Goal: Communication & Community: Ask a question

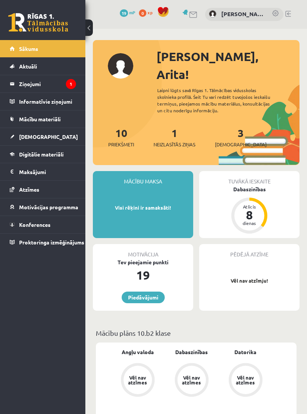
click at [34, 141] on link "[DEMOGRAPHIC_DATA]" at bounding box center [43, 136] width 66 height 17
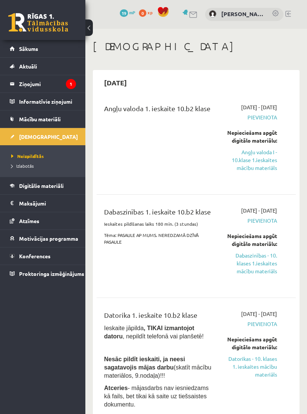
click at [36, 188] on span "Digitālie materiāli" at bounding box center [41, 185] width 45 height 7
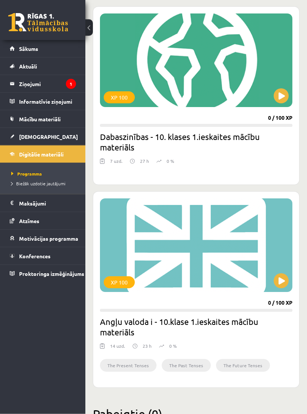
scroll to position [452, 0]
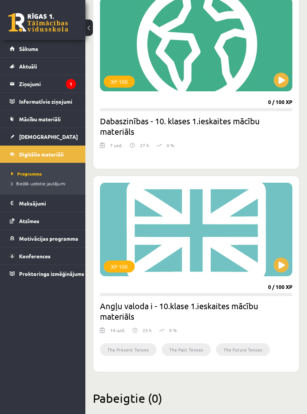
click at [282, 262] on button at bounding box center [281, 264] width 15 height 15
click at [231, 218] on div "XP 100" at bounding box center [196, 230] width 192 height 94
click at [176, 243] on div "XP 100" at bounding box center [196, 230] width 192 height 94
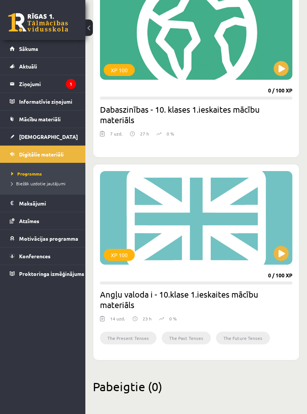
click at [120, 291] on h2 "Angļu valoda i - 10.klase 1.ieskaites mācību materiāls" at bounding box center [196, 299] width 192 height 21
click at [126, 303] on h2 "Angļu valoda i - 10.klase 1.ieskaites mācību materiāls" at bounding box center [196, 299] width 192 height 21
click at [116, 254] on div "XP 100" at bounding box center [119, 255] width 31 height 12
click at [181, 232] on div "XP 100" at bounding box center [196, 218] width 192 height 94
click at [118, 255] on div "XP 100" at bounding box center [119, 255] width 31 height 12
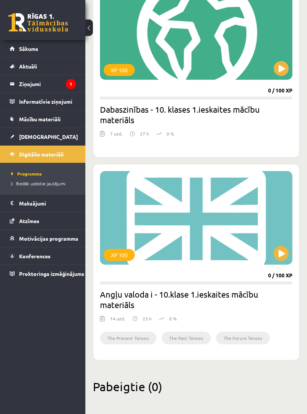
click at [159, 242] on div "XP 100" at bounding box center [196, 218] width 192 height 94
click at [155, 238] on div "XP 100" at bounding box center [196, 218] width 192 height 94
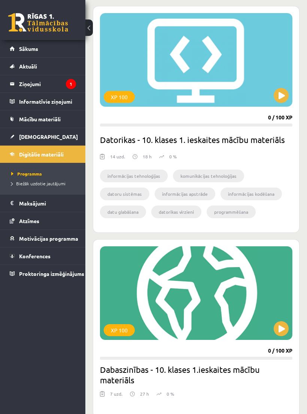
scroll to position [200, 0]
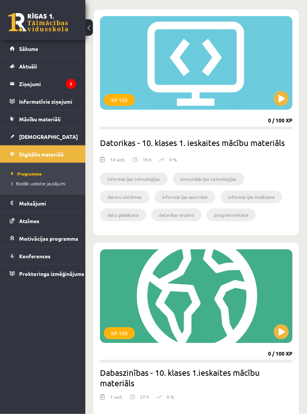
click at [143, 292] on div "XP 100" at bounding box center [196, 297] width 192 height 94
click at [116, 375] on h2 "Dabaszinības - 10. klases 1.ieskaites mācību materiāls" at bounding box center [196, 377] width 192 height 21
click at [115, 337] on div "XP 100" at bounding box center [119, 333] width 31 height 12
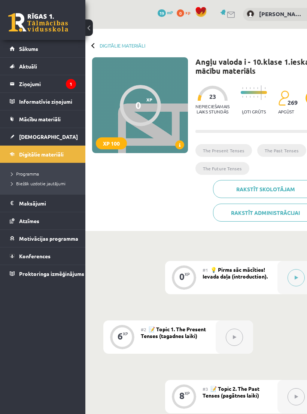
scroll to position [0, 12]
click at [144, 104] on div at bounding box center [140, 105] width 41 height 41
click at [252, 67] on h1 "Angļu valoda i - 10.klase 1.ieskaites mācību materiāls" at bounding box center [269, 66] width 146 height 18
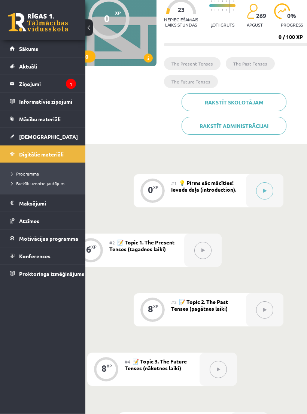
scroll to position [86, 45]
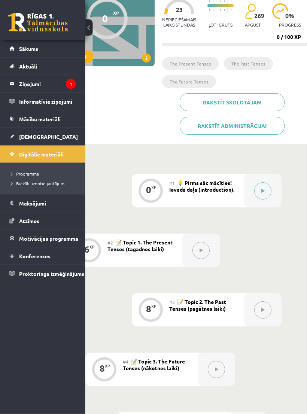
click at [266, 187] on button at bounding box center [262, 191] width 17 height 17
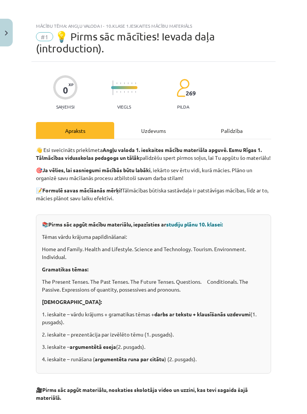
scroll to position [0, 0]
click at [157, 130] on div "Uzdevums" at bounding box center [153, 130] width 78 height 17
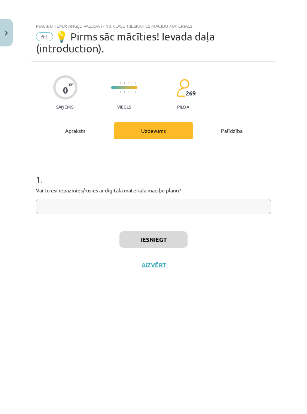
click at [233, 130] on div "Palīdzība" at bounding box center [232, 130] width 78 height 17
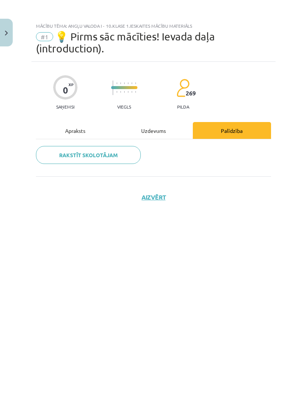
click at [83, 128] on div "Apraksts" at bounding box center [75, 130] width 78 height 17
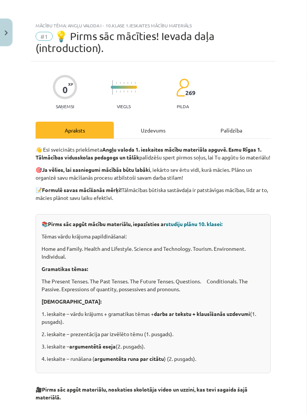
scroll to position [0, 45]
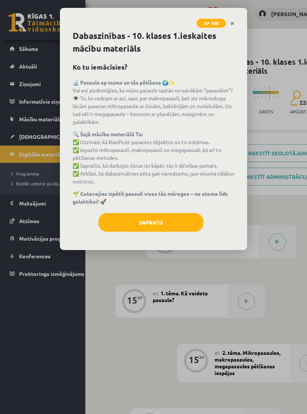
click at [120, 226] on button "Sapratu" at bounding box center [150, 222] width 105 height 19
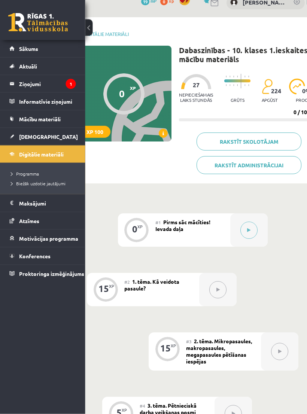
scroll to position [10, 28]
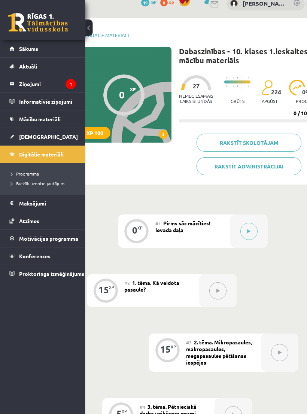
click at [216, 287] on button at bounding box center [218, 290] width 17 height 17
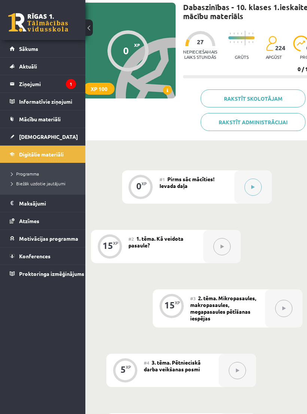
scroll to position [55, 24]
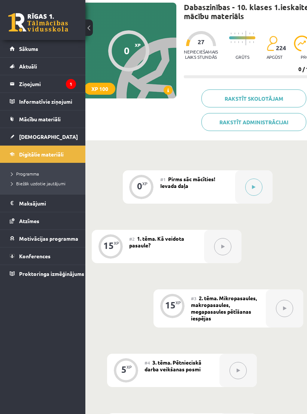
click at [221, 247] on icon at bounding box center [222, 246] width 3 height 4
click at [114, 243] on div "XP" at bounding box center [116, 243] width 5 height 4
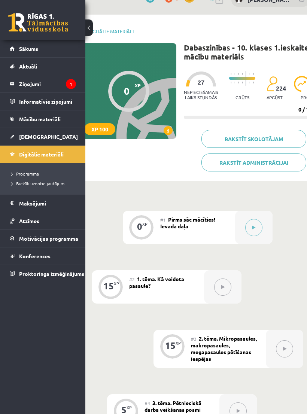
scroll to position [25, 24]
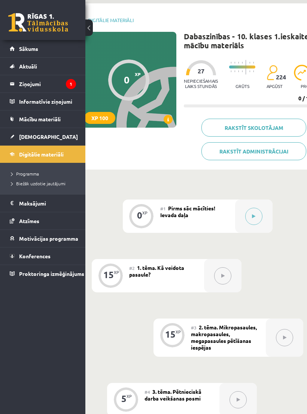
click at [222, 274] on icon at bounding box center [222, 276] width 3 height 4
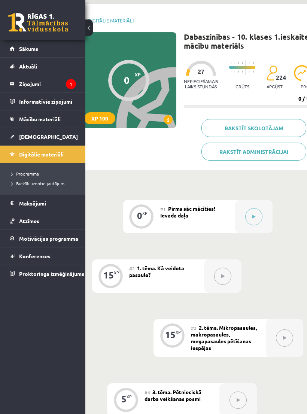
click at [226, 277] on button at bounding box center [222, 276] width 17 height 17
click at [226, 279] on button at bounding box center [222, 276] width 17 height 17
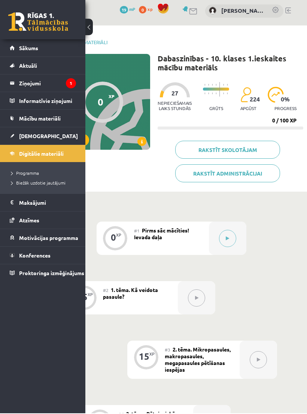
scroll to position [33, 51]
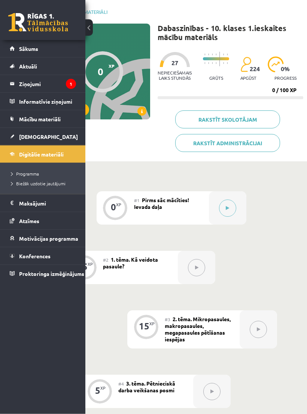
click at [143, 265] on div "#2 1. tēma. Kā veidota pasaule?" at bounding box center [140, 267] width 75 height 33
click at [183, 327] on span "2. tēma. Mikropasaules, makropasaules, megapasaules pētīšanas iespējas" at bounding box center [198, 329] width 66 height 27
click at [255, 326] on button at bounding box center [258, 329] width 17 height 17
click at [263, 327] on button at bounding box center [258, 329] width 17 height 17
click at [262, 328] on button at bounding box center [258, 329] width 17 height 17
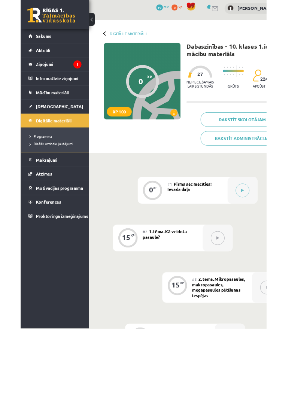
scroll to position [149, 51]
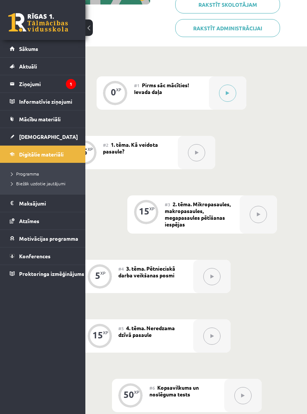
click at [46, 49] on link "Sākums" at bounding box center [43, 48] width 66 height 17
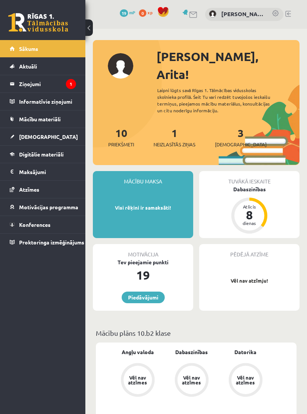
click at [230, 126] on link "3 Ieskaites" at bounding box center [241, 137] width 52 height 22
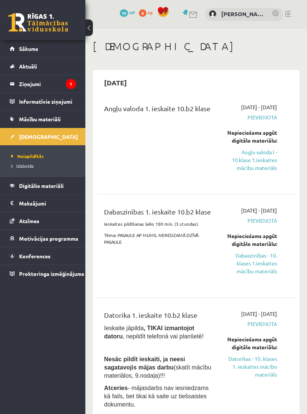
click at [259, 172] on link "Angļu valoda I - 10.klase 1.ieskaites mācību materiāls" at bounding box center [252, 160] width 50 height 24
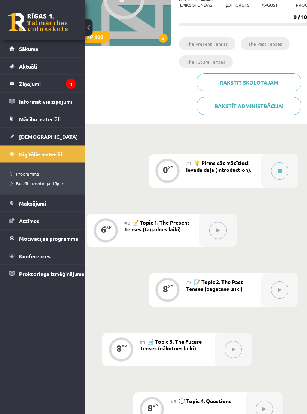
scroll to position [107, 28]
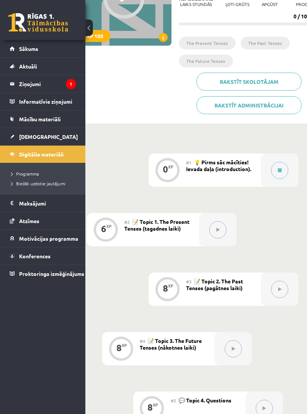
click at [219, 229] on icon at bounding box center [217, 230] width 3 height 4
click at [219, 230] on icon at bounding box center [217, 230] width 3 height 4
click at [224, 224] on button at bounding box center [217, 229] width 17 height 17
click at [216, 229] on button at bounding box center [217, 229] width 17 height 17
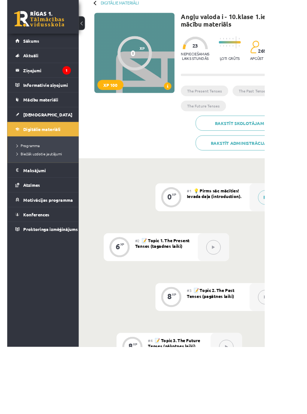
scroll to position [121, 51]
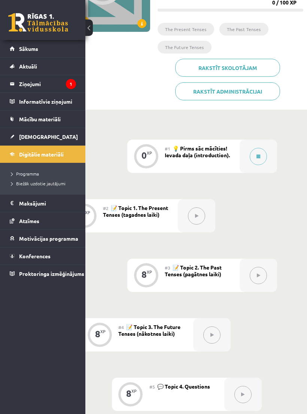
click at [260, 156] on icon at bounding box center [258, 156] width 4 height 4
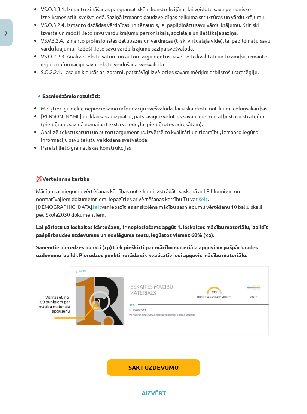
scroll to position [782, 0]
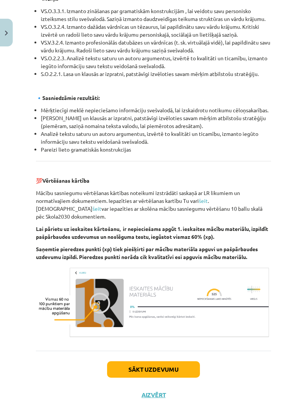
click at [156, 393] on button "Aizvērt" at bounding box center [153, 394] width 28 height 7
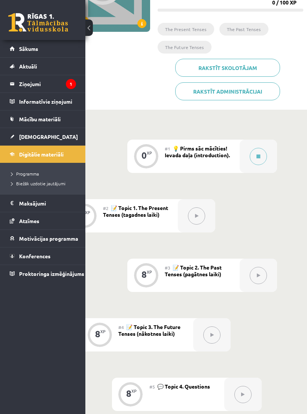
click at [190, 215] on button at bounding box center [196, 215] width 17 height 17
click at [195, 214] on icon at bounding box center [196, 216] width 3 height 4
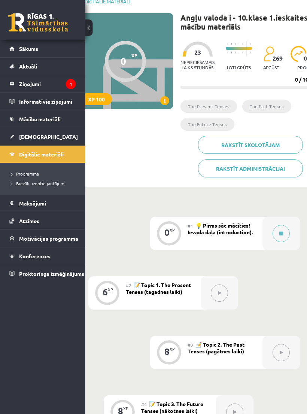
scroll to position [43, 27]
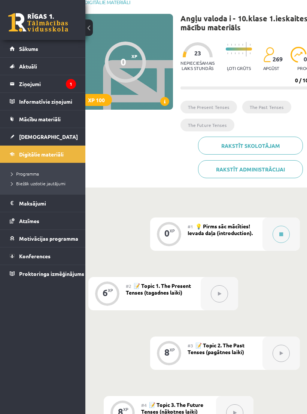
click at [32, 135] on span "[DEMOGRAPHIC_DATA]" at bounding box center [48, 136] width 59 height 7
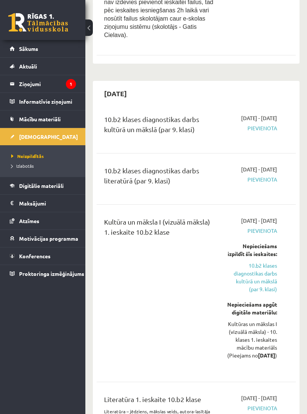
scroll to position [513, 0]
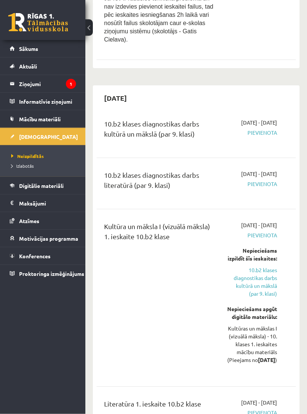
click at [256, 137] on span "Pievienota" at bounding box center [252, 133] width 50 height 8
click at [255, 137] on span "Pievienota" at bounding box center [252, 133] width 50 height 8
click at [129, 140] on div "10.b2 klases diagnostikas darbs kultūrā un mākslā (par 9. klasi)" at bounding box center [160, 131] width 112 height 24
click at [127, 143] on div "10.b2 klases diagnostikas darbs kultūrā un mākslā (par 9. klasi)" at bounding box center [160, 131] width 112 height 24
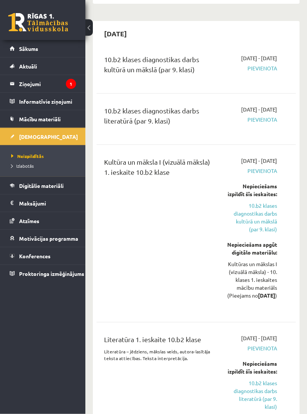
scroll to position [578, 0]
click at [251, 233] on link "10.b2 klases diagnostikas darbs kultūrā un mākslā (par 9. klasi)" at bounding box center [252, 217] width 50 height 31
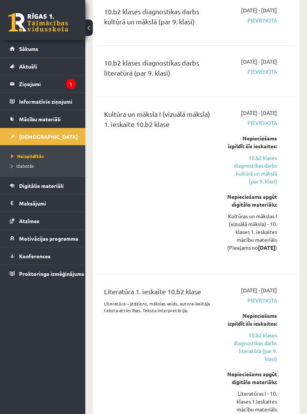
scroll to position [625, 0]
click at [263, 186] on link "10.b2 klases diagnostikas darbs kultūrā un mākslā (par 9. klasi)" at bounding box center [252, 169] width 50 height 31
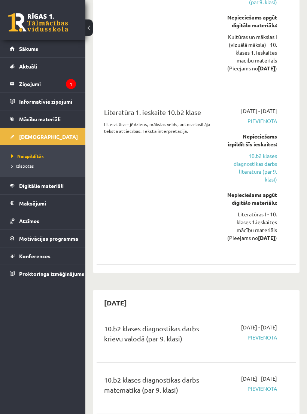
scroll to position [810, 0]
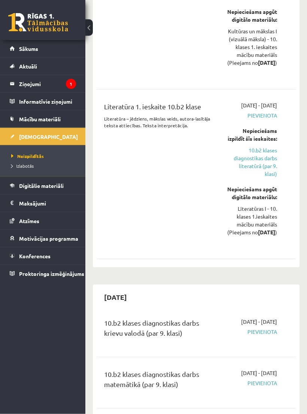
click at [260, 178] on link "10.b2 klases diagnostikas darbs literatūrā (par 9. klasi)" at bounding box center [252, 162] width 50 height 31
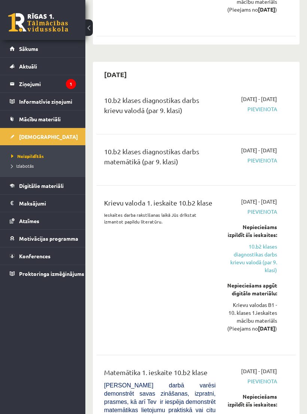
scroll to position [1034, 0]
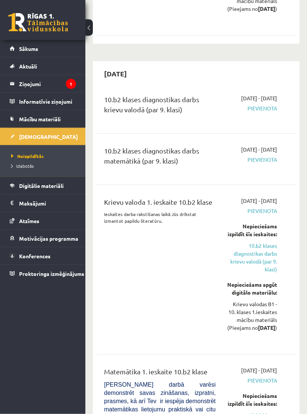
click at [266, 122] on div "2025-10-01 - 2025-10-15 Pievienota" at bounding box center [251, 108] width 61 height 27
click at [268, 238] on div "Nepieciešams izpildīt šīs ieskaites:" at bounding box center [252, 231] width 50 height 16
click at [266, 238] on div "Nepieciešams izpildīt šīs ieskaites:" at bounding box center [252, 231] width 50 height 16
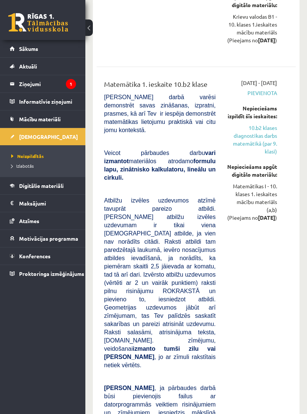
click at [261, 155] on link "10.b2 klases diagnostikas darbs matemātikā (par 9. klasi)" at bounding box center [252, 139] width 50 height 31
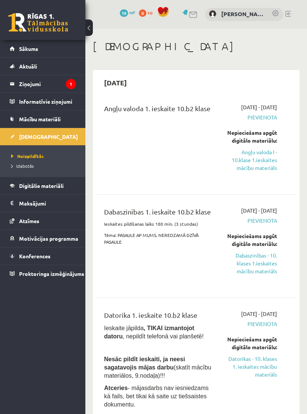
click at [262, 172] on link "Angļu valoda I - 10.klase 1.ieskaites mācību materiāls" at bounding box center [252, 160] width 50 height 24
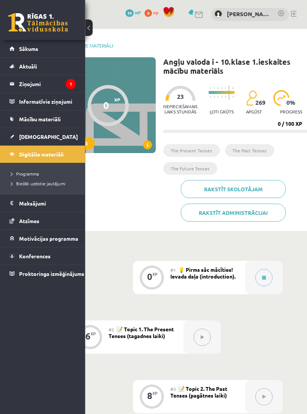
scroll to position [0, 51]
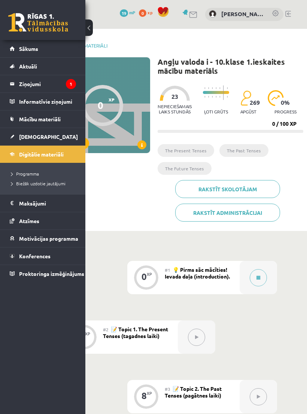
click at [103, 107] on div at bounding box center [102, 105] width 41 height 41
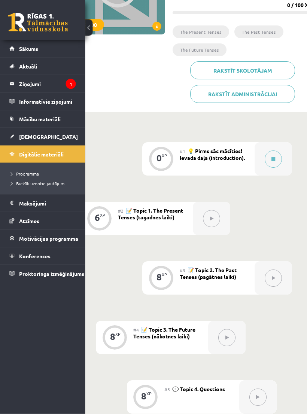
scroll to position [118, 34]
click at [213, 217] on icon at bounding box center [211, 219] width 3 height 4
click at [98, 217] on div "6" at bounding box center [97, 217] width 5 height 7
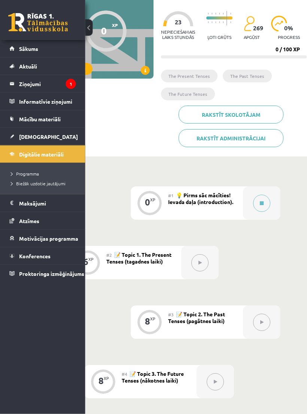
scroll to position [74, 51]
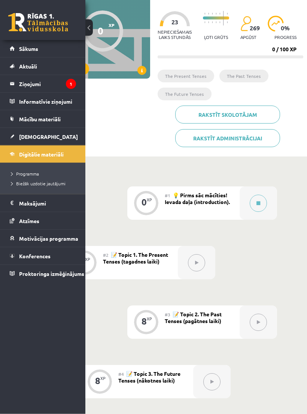
click at [141, 71] on span at bounding box center [141, 70] width 9 height 9
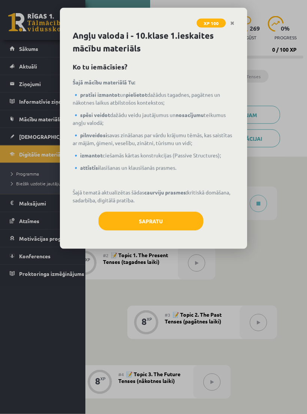
scroll to position [74, 51]
click at [148, 225] on button "Sapratu" at bounding box center [150, 221] width 105 height 19
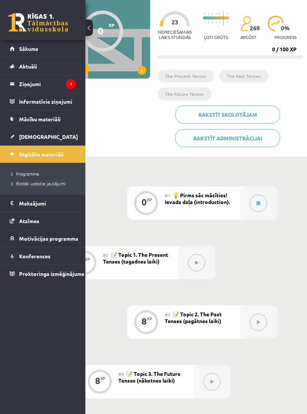
click at [258, 197] on button at bounding box center [258, 203] width 17 height 17
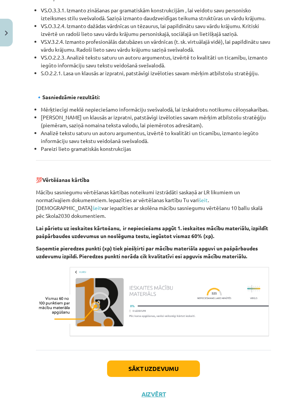
scroll to position [782, 0]
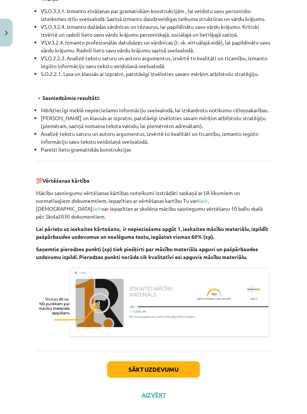
click at [127, 370] on button "Sākt uzdevumu" at bounding box center [153, 369] width 93 height 16
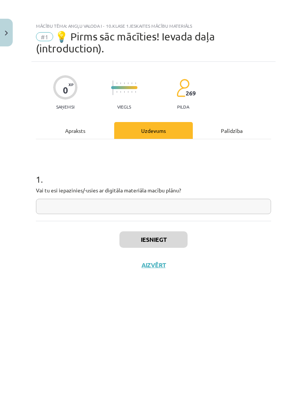
click at [184, 88] on img at bounding box center [182, 88] width 13 height 19
click at [185, 94] on img at bounding box center [182, 88] width 13 height 19
click at [180, 105] on p "pilda" at bounding box center [183, 106] width 12 height 5
click at [117, 91] on img at bounding box center [116, 92] width 1 height 2
click at [66, 88] on div "0" at bounding box center [65, 90] width 5 height 10
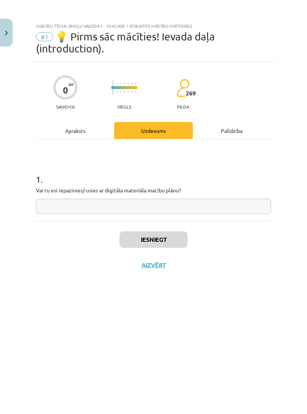
click at [230, 129] on div "Palīdzība" at bounding box center [232, 130] width 78 height 17
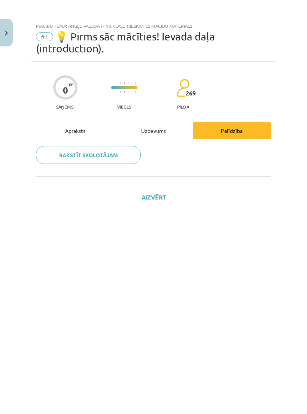
click at [70, 130] on div "Apraksts" at bounding box center [75, 130] width 78 height 17
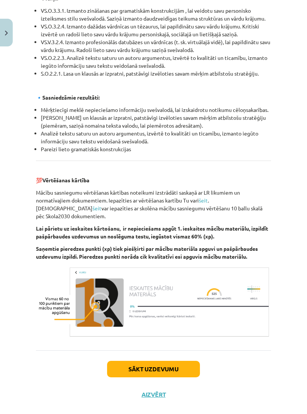
scroll to position [782, 0]
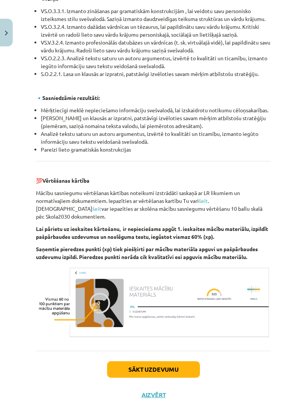
click at [155, 391] on button "Aizvērt" at bounding box center [153, 394] width 28 height 7
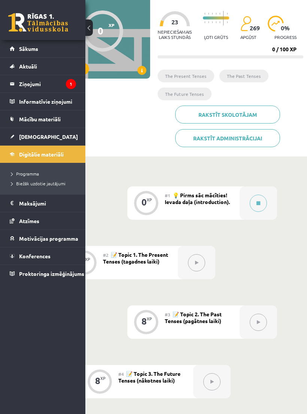
click at [195, 264] on icon at bounding box center [196, 262] width 3 height 4
click at [30, 176] on link "Programma" at bounding box center [44, 173] width 67 height 7
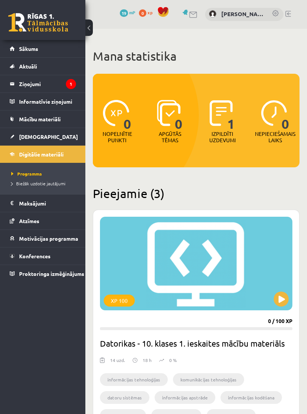
click at [223, 119] on img at bounding box center [221, 113] width 23 height 26
click at [227, 133] on p "Izpildīti uzdevumi" at bounding box center [222, 137] width 29 height 13
click at [225, 113] on img at bounding box center [221, 113] width 23 height 26
click at [221, 110] on img at bounding box center [221, 113] width 23 height 26
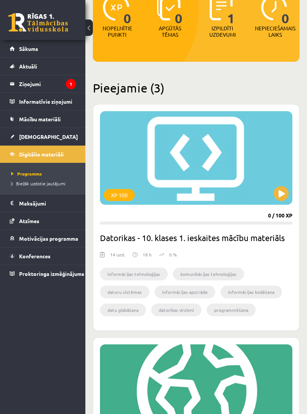
scroll to position [103, 0]
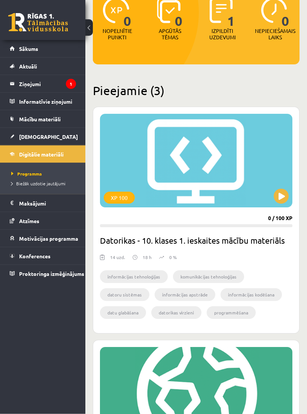
click at [284, 198] on button at bounding box center [281, 196] width 15 height 15
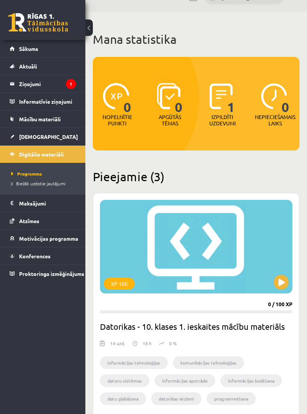
scroll to position [0, 0]
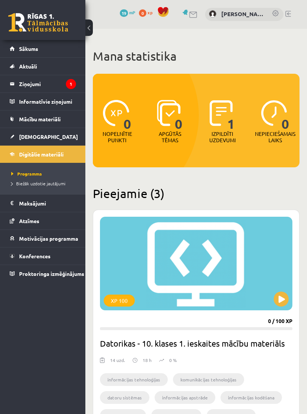
click at [174, 115] on img at bounding box center [169, 113] width 24 height 26
click at [172, 135] on p "Apgūtās tēmas" at bounding box center [169, 137] width 29 height 13
click at [165, 125] on img at bounding box center [169, 113] width 24 height 26
click at [215, 126] on img at bounding box center [221, 113] width 23 height 26
click at [280, 116] on img at bounding box center [274, 113] width 26 height 26
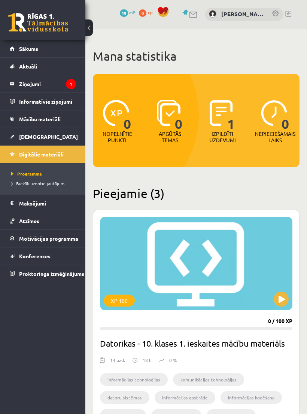
click at [120, 112] on img at bounding box center [116, 113] width 26 height 26
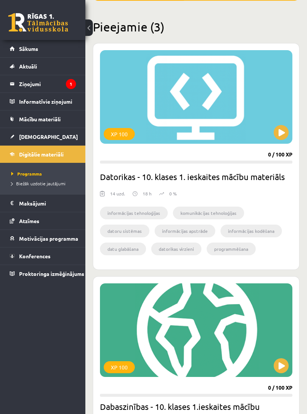
scroll to position [168, 0]
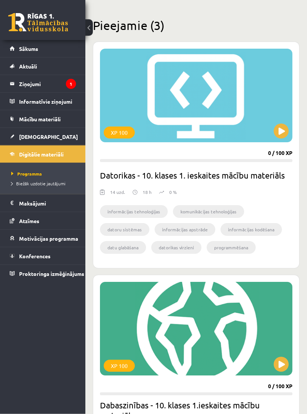
click at [194, 210] on li "komunikācijas tehnoloģijas" at bounding box center [208, 211] width 71 height 13
click at [193, 213] on li "komunikācijas tehnoloģijas" at bounding box center [208, 211] width 71 height 13
click at [31, 275] on span "Proktoringa izmēģinājums" at bounding box center [51, 273] width 65 height 7
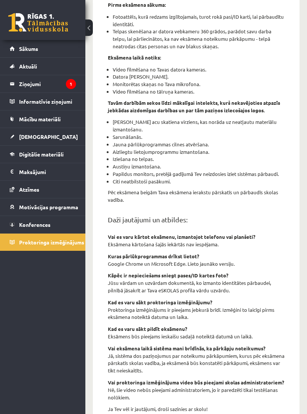
scroll to position [164, 0]
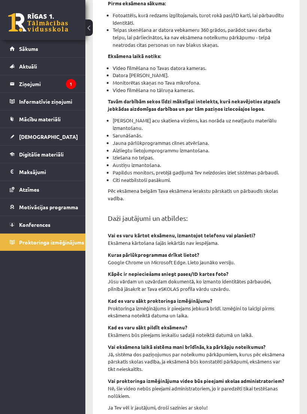
click at [26, 224] on span "Konferences" at bounding box center [34, 224] width 31 height 7
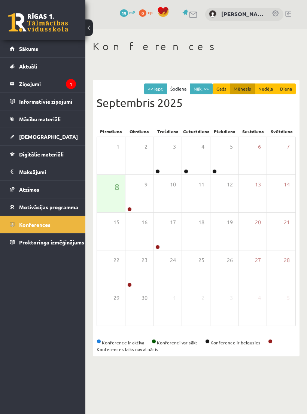
click at [31, 207] on span "Motivācijas programma" at bounding box center [48, 207] width 59 height 7
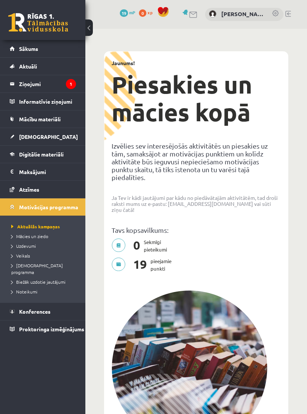
click at [27, 186] on span "Atzīmes" at bounding box center [29, 189] width 20 height 7
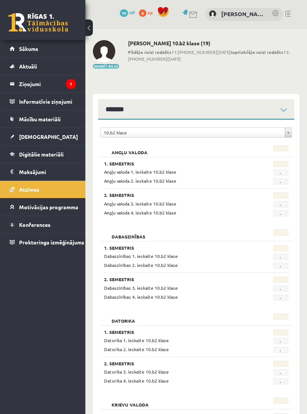
click at [113, 171] on span "Angļu valoda 1. ieskaite 10.b2 klase" at bounding box center [140, 172] width 72 height 6
click at [162, 171] on span "Angļu valoda 1. ieskaite 10.b2 klase" at bounding box center [140, 172] width 72 height 6
click at [161, 172] on span "Angļu valoda 1. ieskaite 10.b2 klase" at bounding box center [140, 172] width 72 height 6
click at [117, 162] on h3 "1. Semestris" at bounding box center [180, 163] width 152 height 5
click at [199, 191] on div "2. Semestris Angļu valoda 3. ieskaite 10.b2 klase - Angļu valoda 4. ieskaite 10…" at bounding box center [196, 202] width 184 height 28
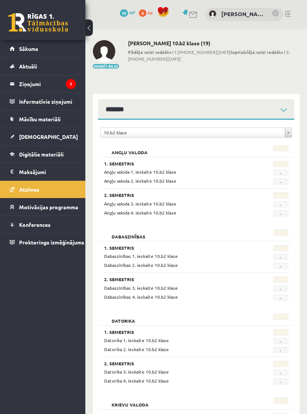
click at [278, 173] on span "-" at bounding box center [280, 173] width 15 height 6
click at [31, 168] on legend "Maksājumi 0" at bounding box center [47, 171] width 57 height 17
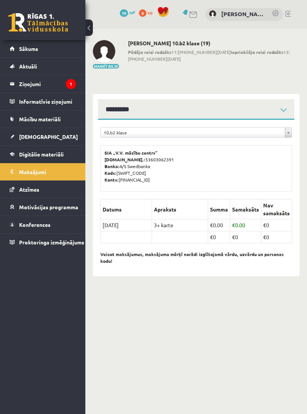
click at [33, 154] on span "Digitālie materiāli" at bounding box center [41, 154] width 45 height 7
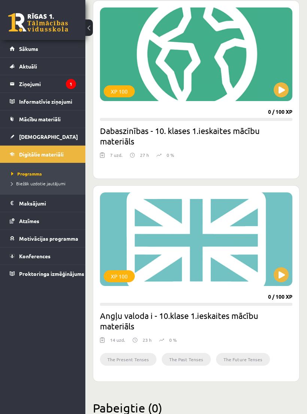
scroll to position [452, 0]
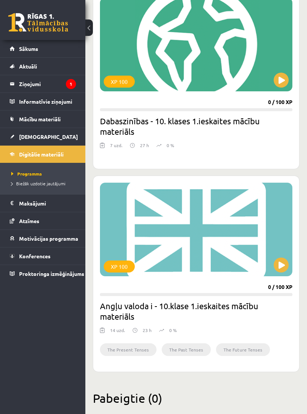
click at [283, 268] on button at bounding box center [281, 264] width 15 height 15
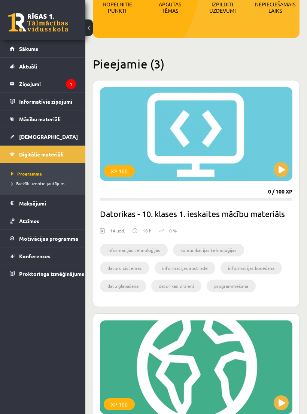
scroll to position [131, 0]
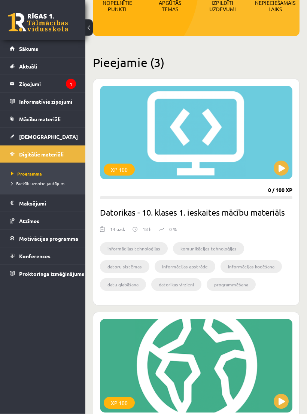
click at [280, 167] on button at bounding box center [281, 168] width 15 height 15
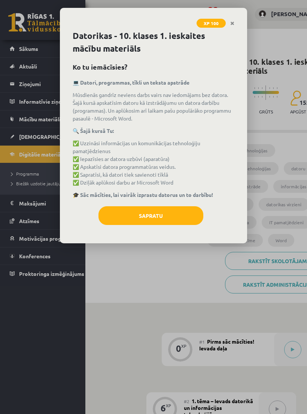
click at [189, 216] on button "Sapratu" at bounding box center [150, 215] width 105 height 19
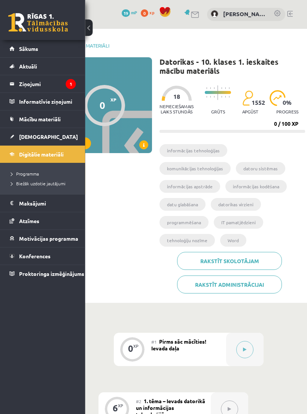
scroll to position [0, 48]
click at [206, 150] on li "informācijas tehnoloģijas" at bounding box center [193, 150] width 68 height 13
click at [230, 162] on li "komunikācijas tehnoloģijas" at bounding box center [194, 168] width 71 height 13
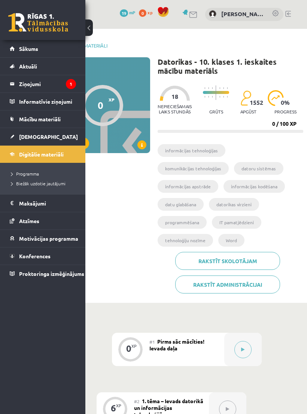
click at [204, 198] on li "datu glabāšana" at bounding box center [181, 204] width 46 height 13
click at [207, 216] on li "programmēšana" at bounding box center [182, 222] width 49 height 13
click at [213, 234] on li "tehnoloģiju nozīme" at bounding box center [185, 240] width 55 height 13
click at [217, 131] on progress at bounding box center [231, 131] width 146 height 3
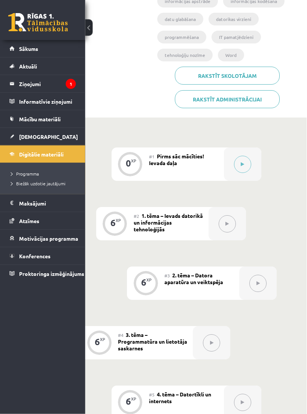
scroll to position [185, 50]
click at [230, 215] on button at bounding box center [227, 223] width 17 height 17
click at [231, 215] on button at bounding box center [227, 223] width 17 height 17
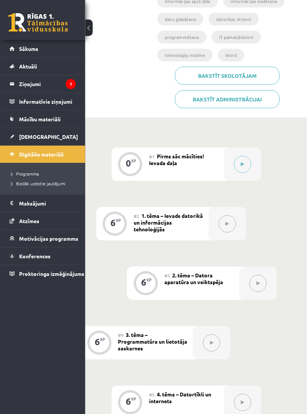
scroll to position [185, 51]
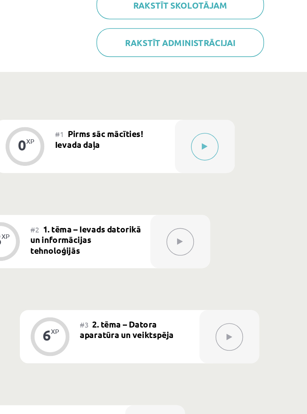
click at [226, 222] on icon at bounding box center [227, 224] width 3 height 4
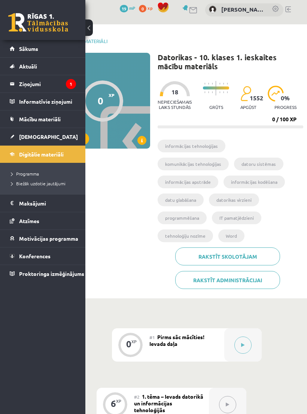
scroll to position [0, 51]
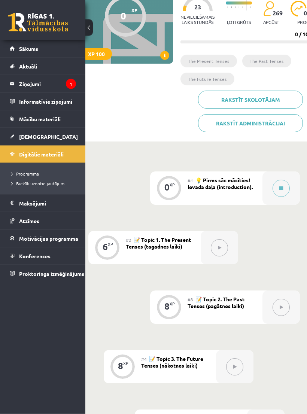
scroll to position [91, 26]
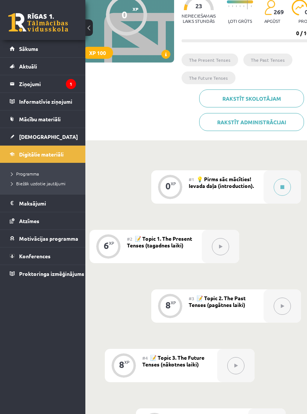
click at [222, 249] on button at bounding box center [220, 246] width 17 height 17
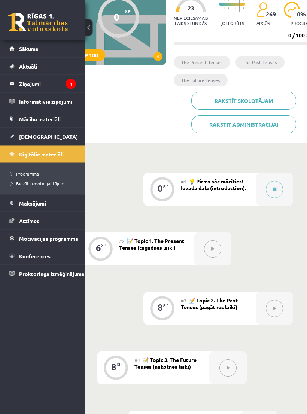
scroll to position [78, 33]
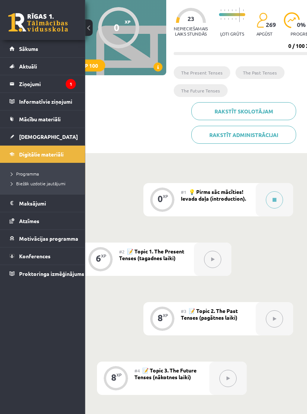
click at [212, 260] on icon at bounding box center [212, 259] width 3 height 4
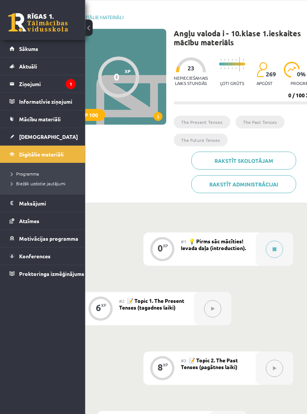
scroll to position [26, 33]
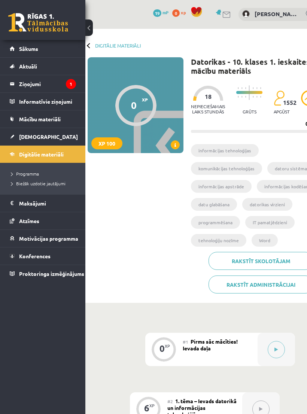
scroll to position [0, 51]
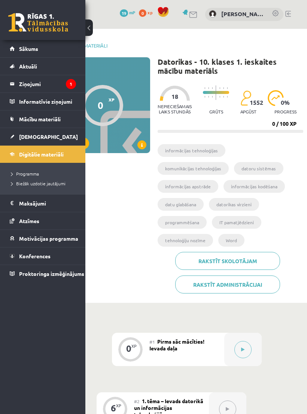
click at [252, 252] on link "Rakstīt skolotājam" at bounding box center [227, 261] width 105 height 18
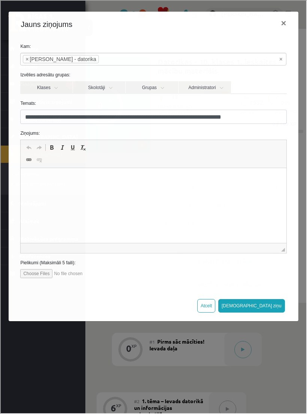
scroll to position [0, 0]
click at [186, 179] on p "Визуальный текстовый редактор, wiswyg-editor-47025039593220-1757319964-296" at bounding box center [153, 179] width 250 height 8
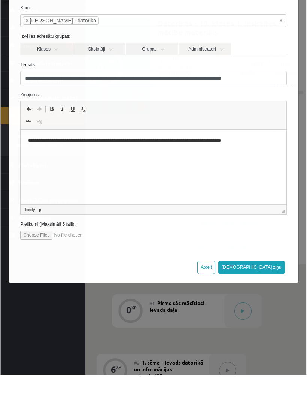
click at [271, 263] on button "[DEMOGRAPHIC_DATA] ziņu" at bounding box center [250, 266] width 67 height 13
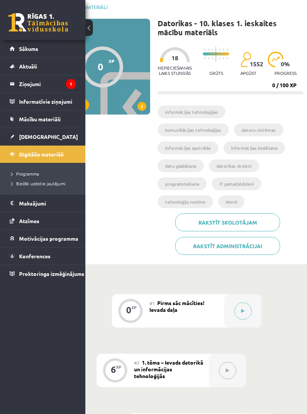
scroll to position [50, 51]
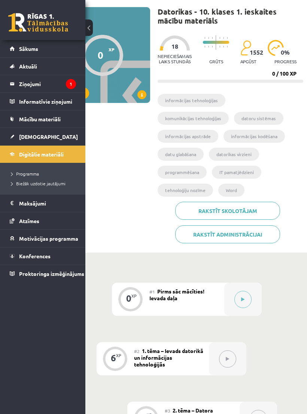
click at [45, 134] on link "[DEMOGRAPHIC_DATA]" at bounding box center [43, 136] width 66 height 17
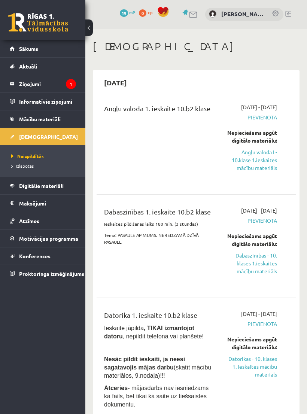
click at [263, 248] on div "Nepieciešams apgūt digitālo materiālu:" at bounding box center [252, 240] width 50 height 16
click at [260, 172] on link "Angļu valoda I - 10.klase 1.ieskaites mācību materiāls" at bounding box center [252, 160] width 50 height 24
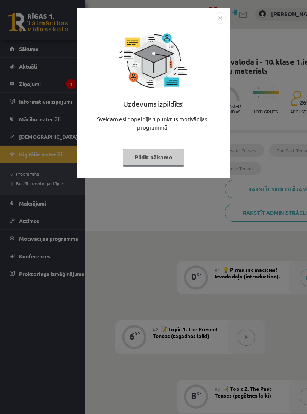
click at [217, 19] on img "Close" at bounding box center [219, 17] width 11 height 11
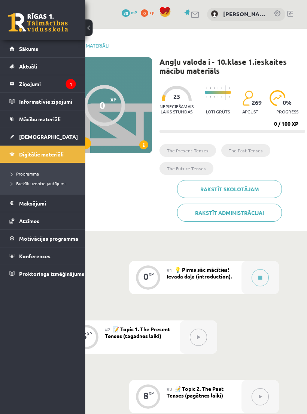
scroll to position [0, 51]
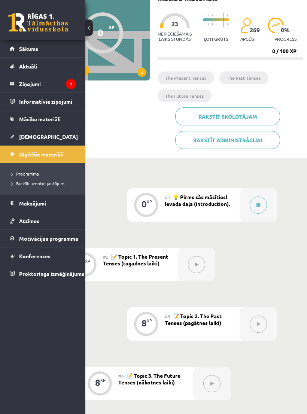
click at [51, 130] on link "[DEMOGRAPHIC_DATA]" at bounding box center [43, 136] width 66 height 17
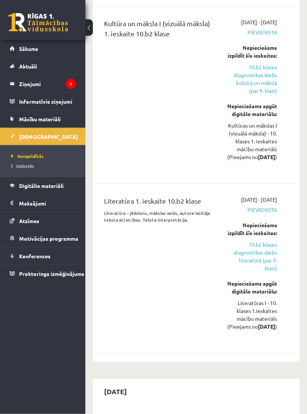
scroll to position [716, 0]
click at [49, 123] on link "Mācību materiāli" at bounding box center [43, 118] width 66 height 17
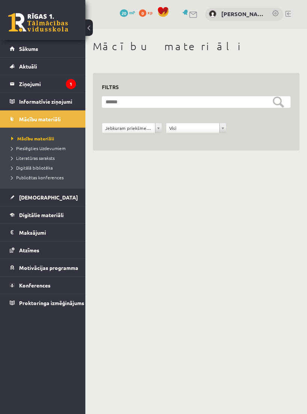
click at [55, 82] on legend "Ziņojumi 1" at bounding box center [47, 83] width 57 height 17
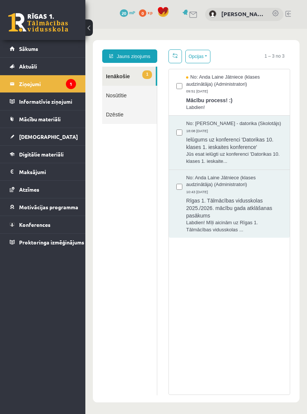
click at [250, 87] on span "No: Anda Laine Jātniece (klases audzinātāja) (Administratori)" at bounding box center [234, 81] width 96 height 14
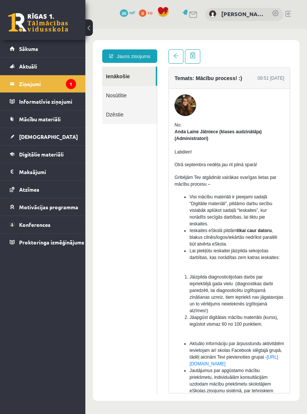
click at [43, 64] on link "Aktuāli" at bounding box center [43, 66] width 66 height 17
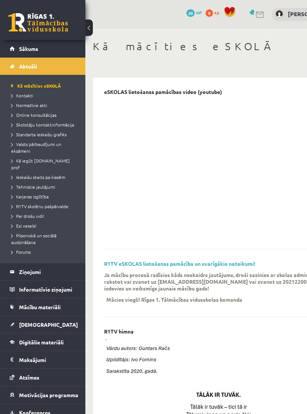
click at [45, 52] on link "Sākums" at bounding box center [43, 48] width 66 height 17
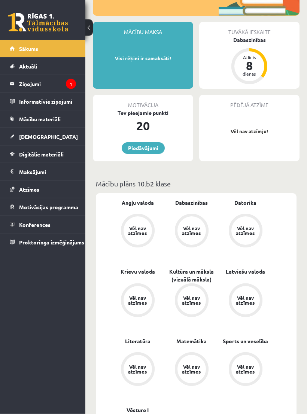
scroll to position [149, 0]
click at [139, 226] on div "Vēl nav atzīmes" at bounding box center [137, 231] width 21 height 10
click at [189, 226] on div "Vēl nav atzīmes" at bounding box center [191, 231] width 21 height 10
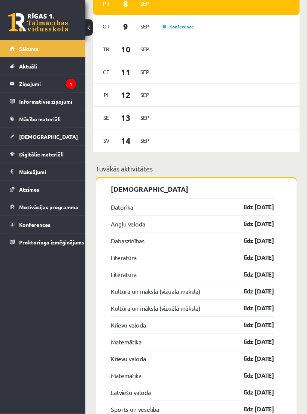
scroll to position [682, 0]
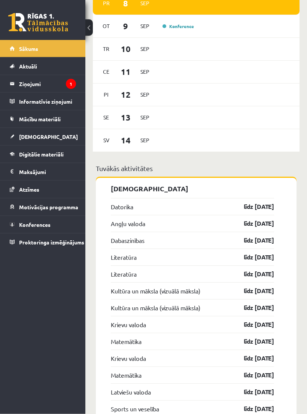
click at [124, 202] on link "Datorika" at bounding box center [122, 206] width 22 height 9
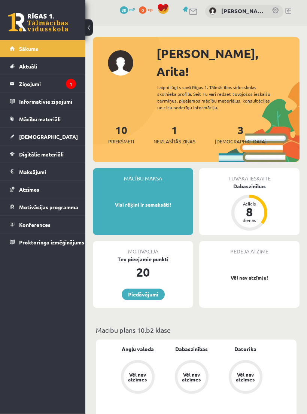
scroll to position [0, 0]
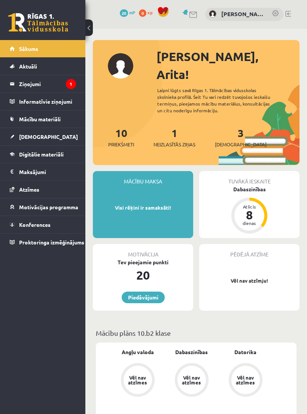
click at [121, 126] on link "10 Priekšmeti" at bounding box center [121, 137] width 26 height 22
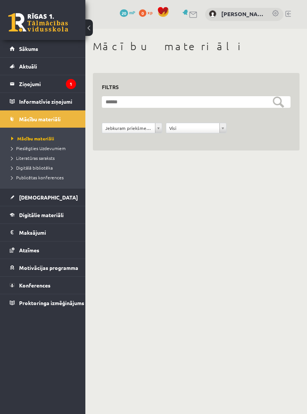
click at [55, 146] on span "Pieslēgties Uzdevumiem" at bounding box center [38, 148] width 54 height 6
click at [45, 50] on link "Sākums" at bounding box center [43, 48] width 66 height 17
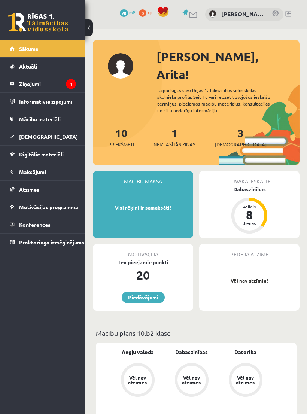
click at [171, 125] on div "1 Neizlasītās ziņas" at bounding box center [174, 136] width 42 height 23
click at [173, 141] on span "Neizlasītās ziņas" at bounding box center [174, 144] width 42 height 7
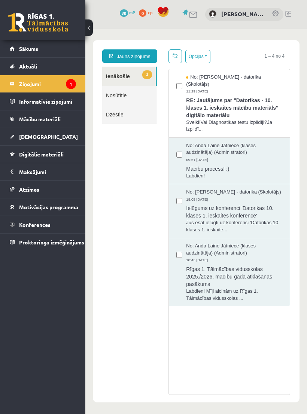
click at [201, 106] on span "RE: Jautājums par "Datorikas - 10. klases 1. ieskaites mācību materiāls" digitā…" at bounding box center [234, 107] width 96 height 24
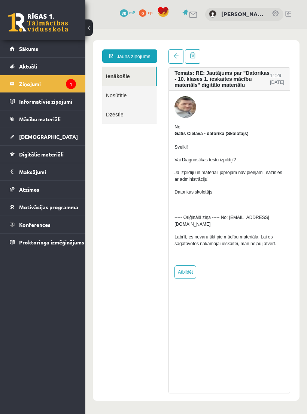
click at [31, 153] on span "Digitālie materiāli" at bounding box center [41, 154] width 45 height 7
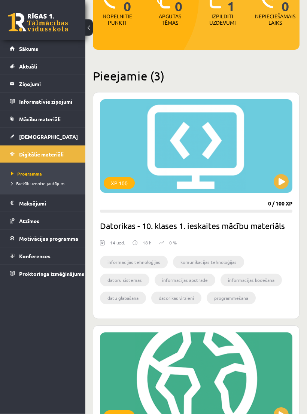
scroll to position [119, 0]
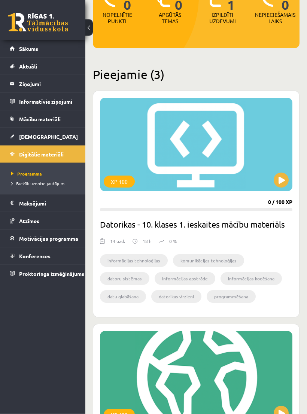
click at [281, 178] on button at bounding box center [281, 180] width 15 height 15
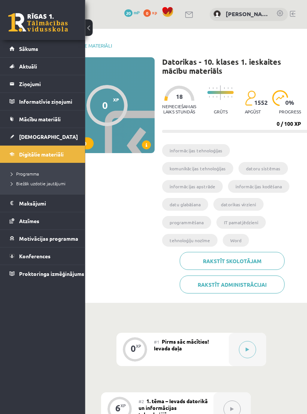
scroll to position [0, 51]
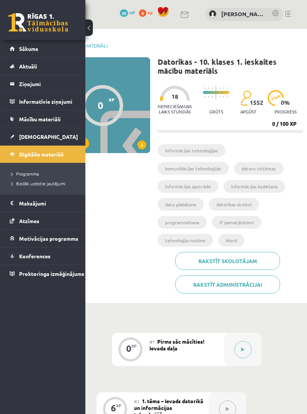
click at [199, 275] on link "Rakstīt administrācijai" at bounding box center [227, 284] width 105 height 18
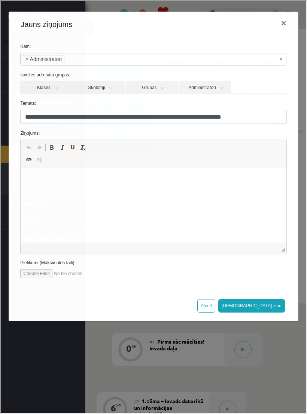
scroll to position [0, 0]
click at [156, 191] on html at bounding box center [153, 179] width 265 height 23
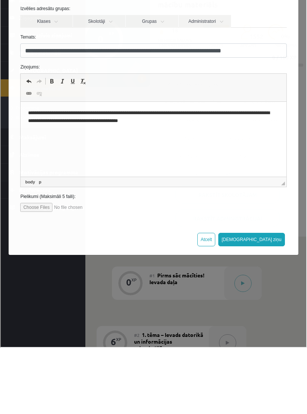
click at [272, 236] on button "[DEMOGRAPHIC_DATA] ziņu" at bounding box center [250, 238] width 67 height 13
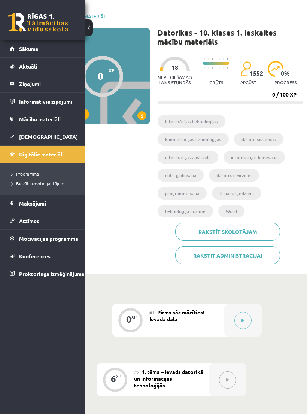
scroll to position [0, 51]
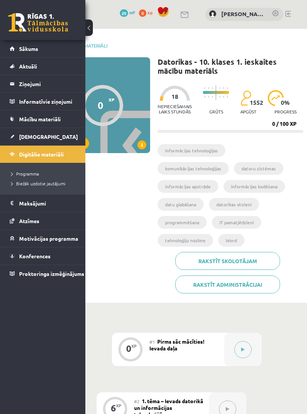
click at [122, 15] on span "20" at bounding box center [124, 12] width 8 height 7
